Goal: Find specific page/section: Find specific page/section

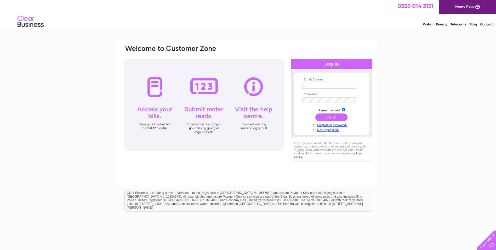
type input "[PERSON_NAME][EMAIL_ADDRESS][DOMAIN_NAME]"
click at [330, 116] on input "submit" at bounding box center [332, 116] width 32 height 7
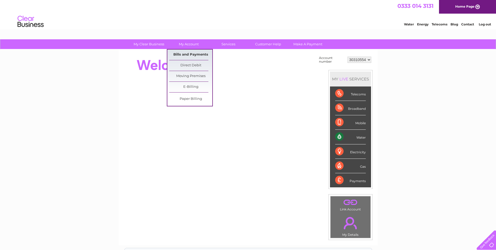
click at [188, 54] on link "Bills and Payments" at bounding box center [190, 54] width 43 height 10
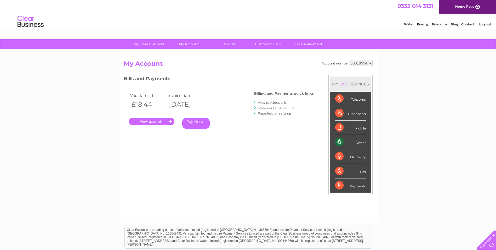
click at [154, 122] on link "." at bounding box center [152, 122] width 46 height 8
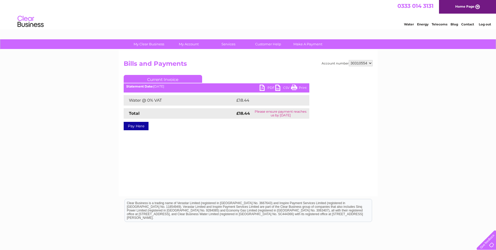
click at [266, 86] on link "PDF" at bounding box center [268, 89] width 16 height 8
